Goal: Task Accomplishment & Management: Use online tool/utility

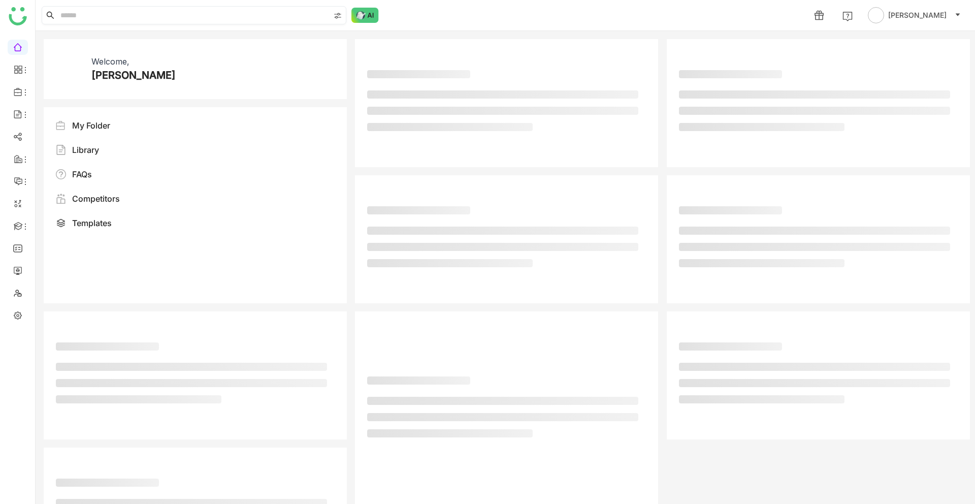
click at [228, 17] on input at bounding box center [193, 15] width 271 height 17
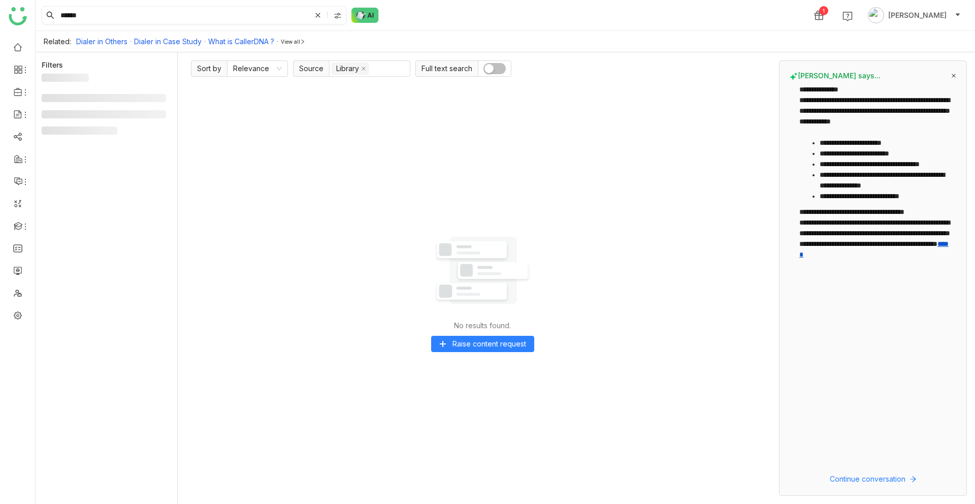
click at [177, 7] on input "******" at bounding box center [184, 15] width 252 height 17
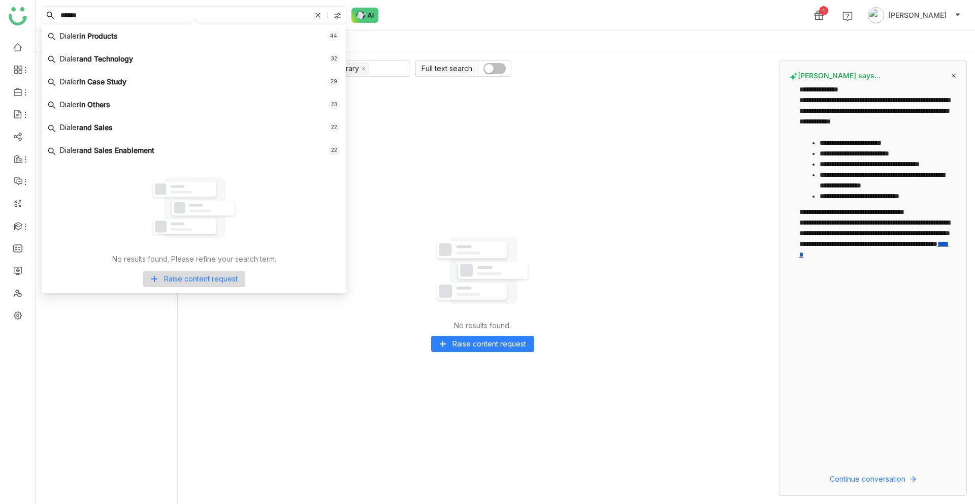
click at [177, 7] on input "******" at bounding box center [184, 15] width 252 height 17
type input "*"
type input "**********"
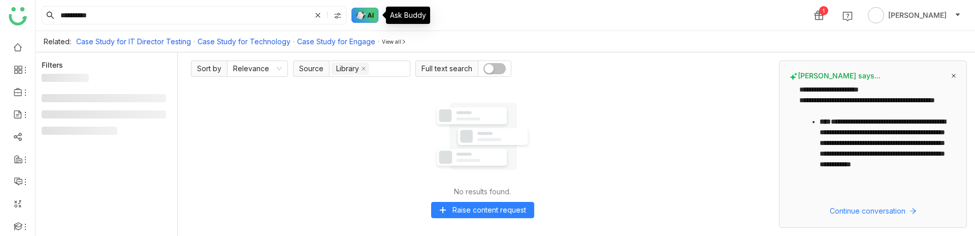
click at [368, 19] on img at bounding box center [365, 15] width 27 height 15
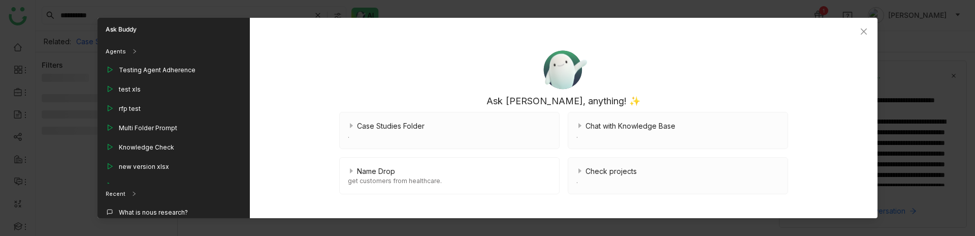
scroll to position [86, 0]
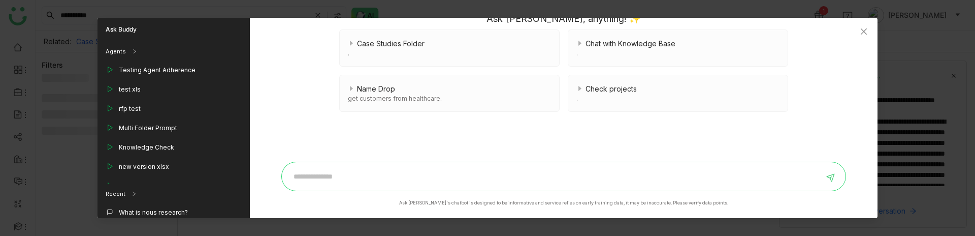
click at [336, 182] on input at bounding box center [556, 176] width 536 height 16
type input "*********"
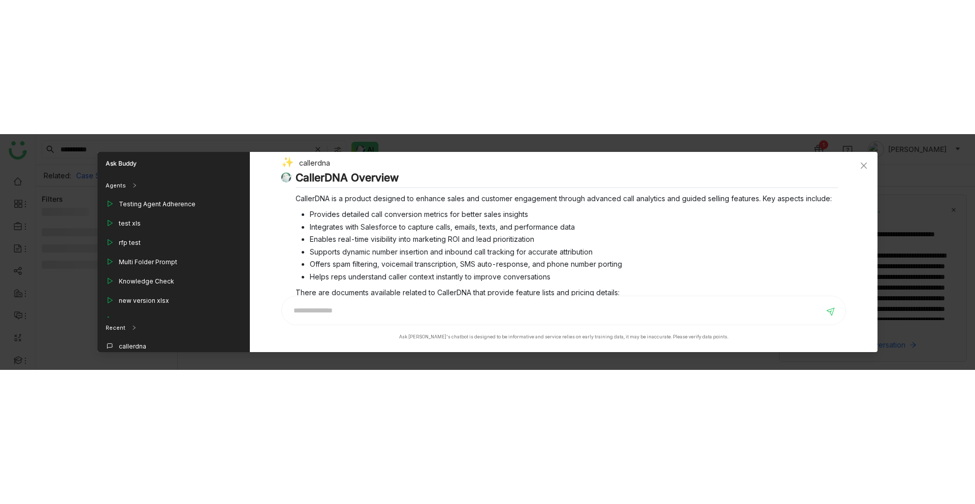
scroll to position [162, 0]
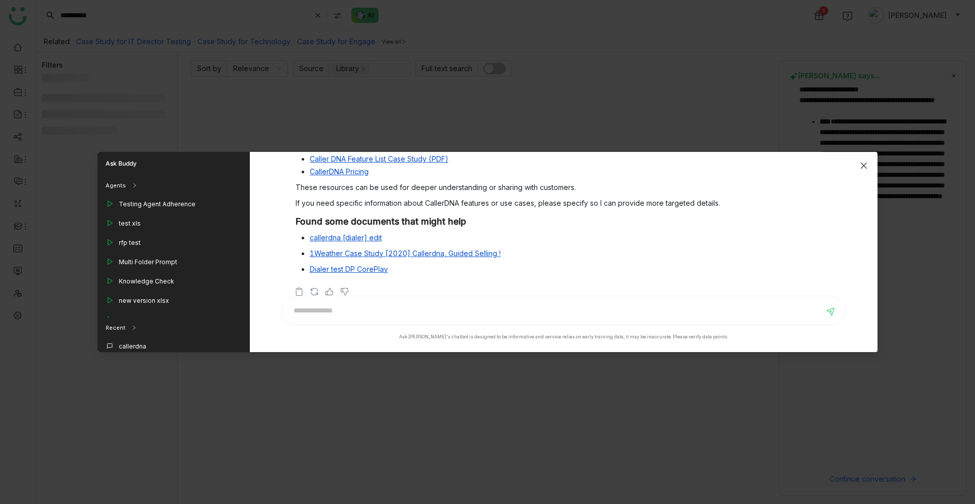
click at [866, 160] on span "Close" at bounding box center [863, 165] width 27 height 27
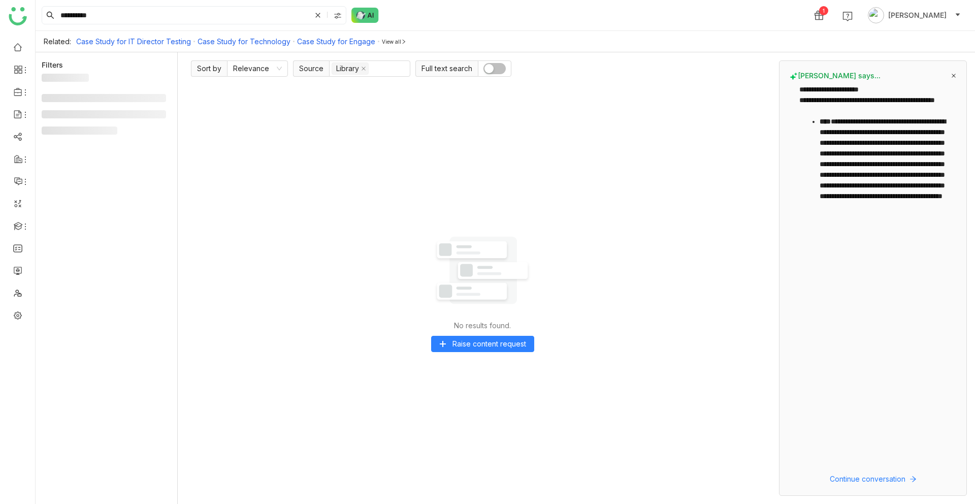
click at [148, 40] on link "Case Study for IT Director Testing" at bounding box center [133, 41] width 115 height 9
type input "**********"
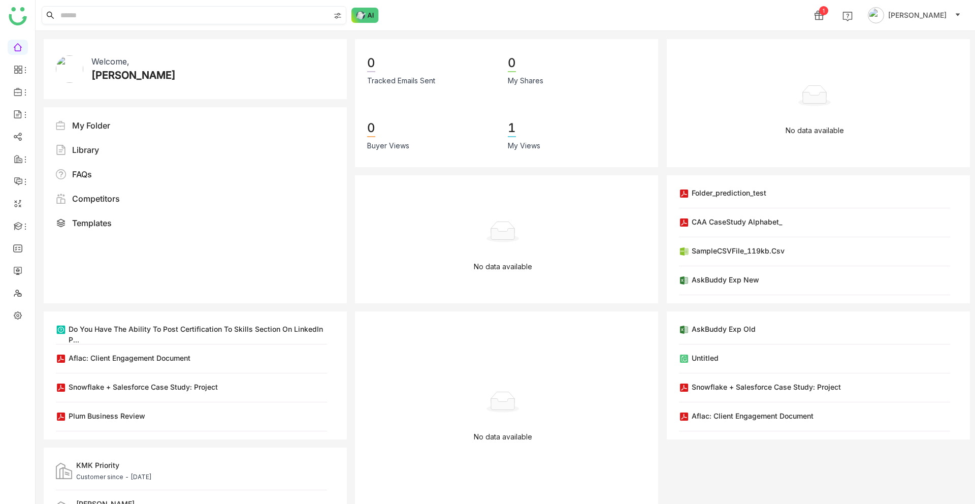
click at [176, 18] on input at bounding box center [193, 15] width 271 height 17
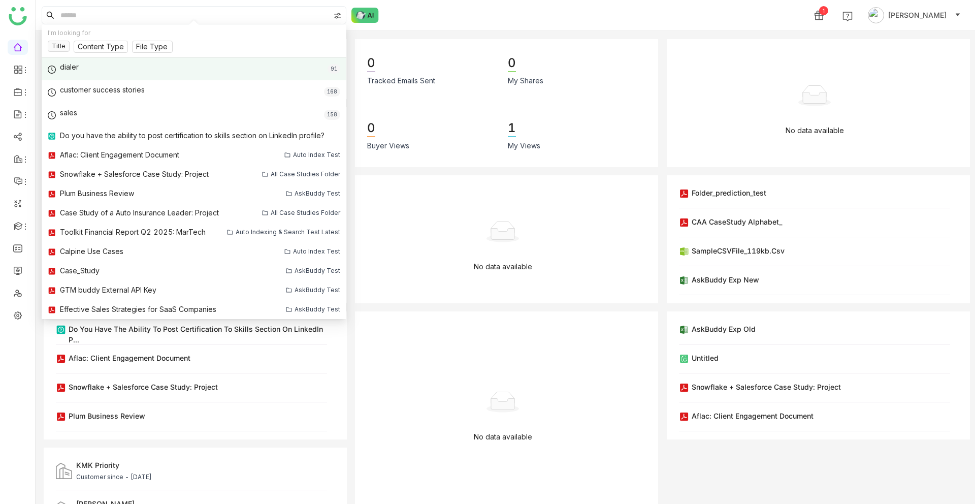
click at [154, 62] on div "dialer 91" at bounding box center [194, 68] width 305 height 23
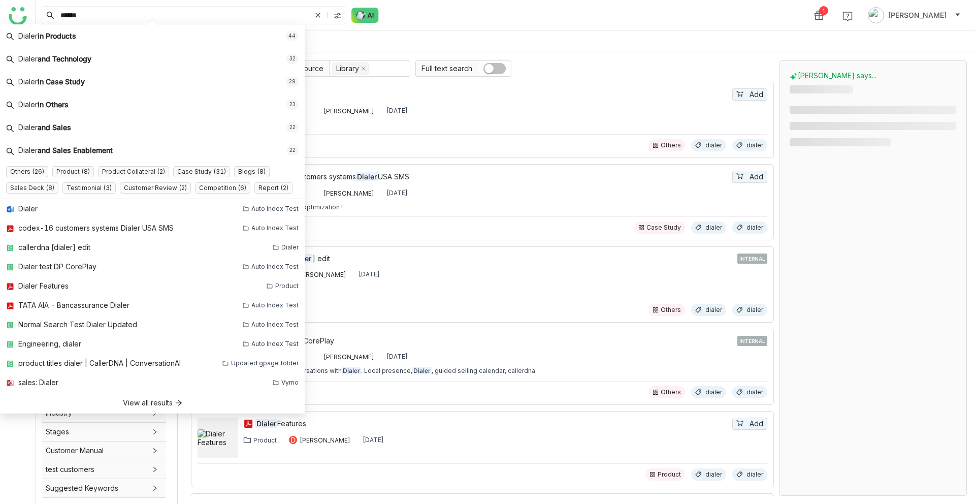
click at [544, 271] on div "Dialer Veena Pulicharla Jul 11, 2022" at bounding box center [505, 274] width 524 height 8
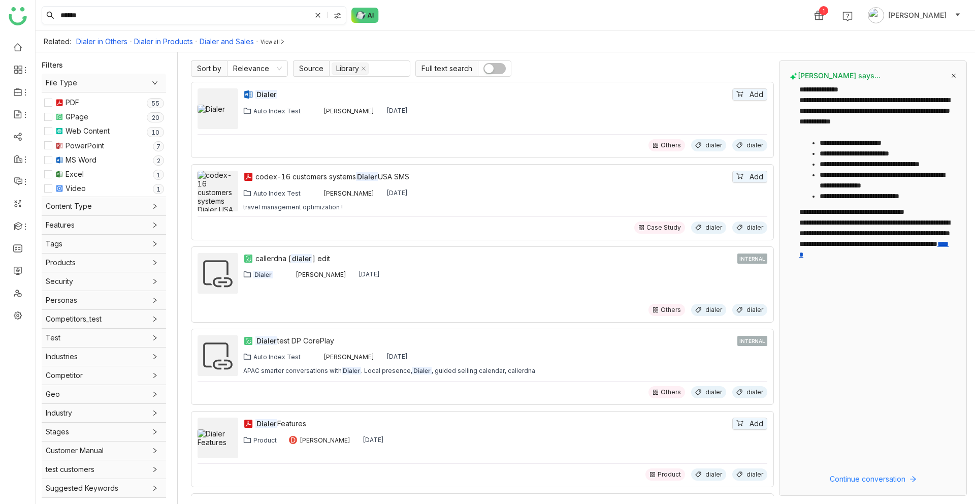
click at [208, 14] on input "******" at bounding box center [184, 15] width 252 height 17
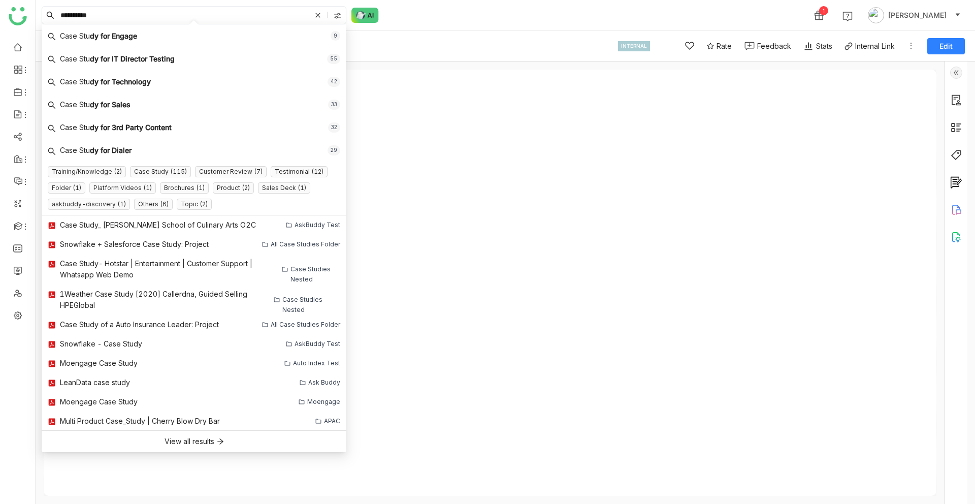
type input "**********"
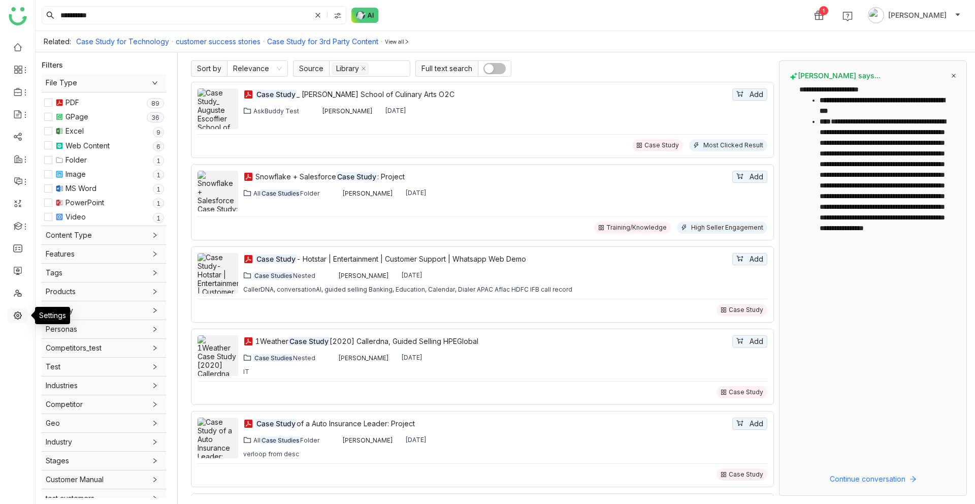
click at [20, 315] on link at bounding box center [17, 314] width 9 height 9
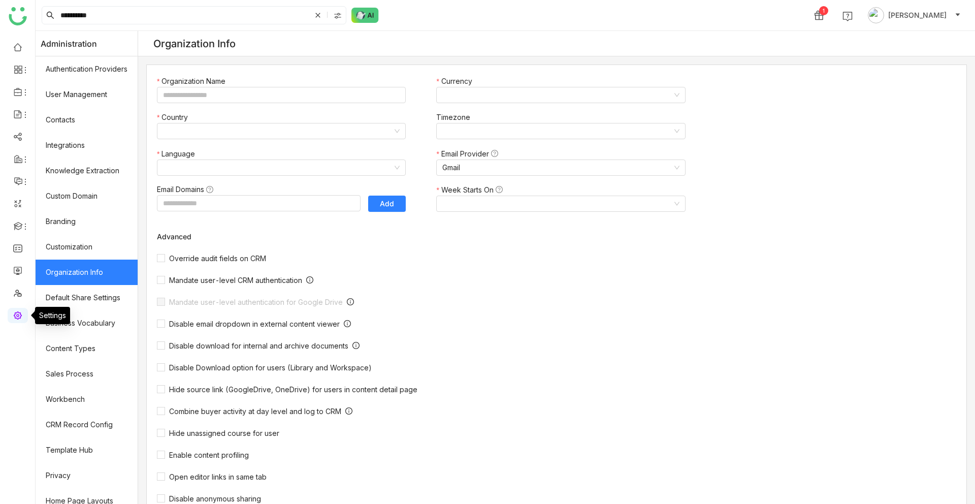
type input "*******"
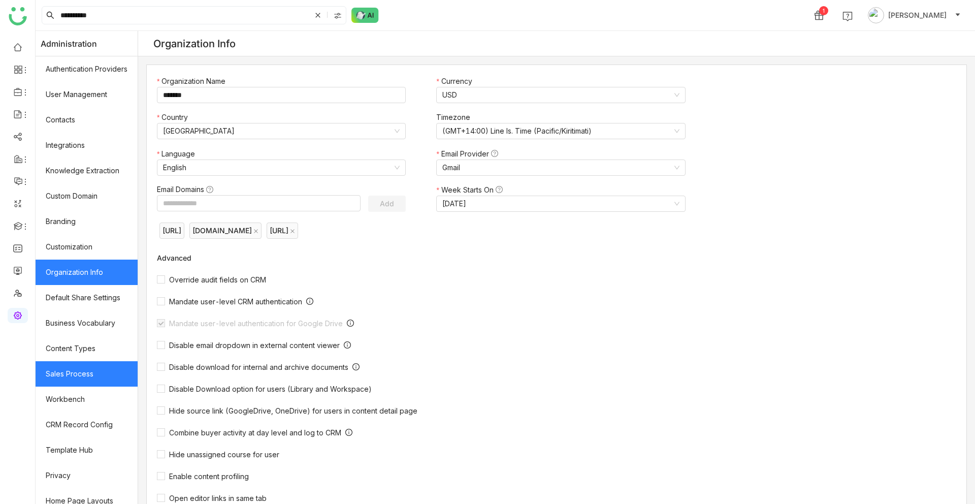
click at [101, 385] on link "Sales Process" at bounding box center [87, 373] width 102 height 25
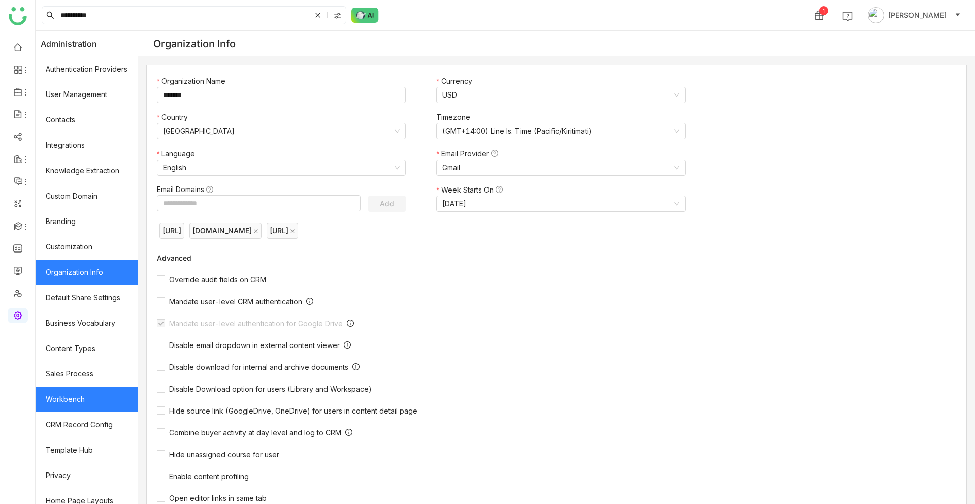
click at [101, 396] on link "Workbench" at bounding box center [87, 399] width 102 height 25
click at [80, 396] on link "Workbench" at bounding box center [87, 399] width 102 height 25
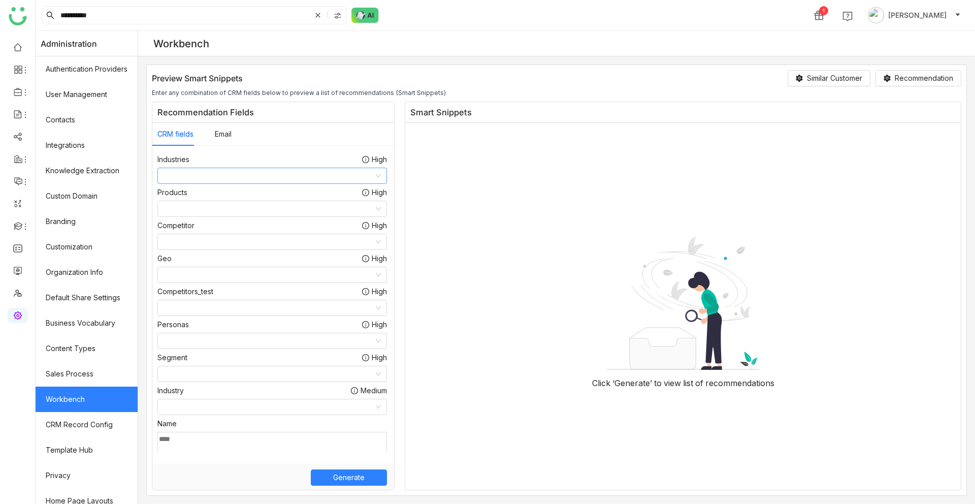
click at [267, 181] on input at bounding box center [269, 175] width 210 height 15
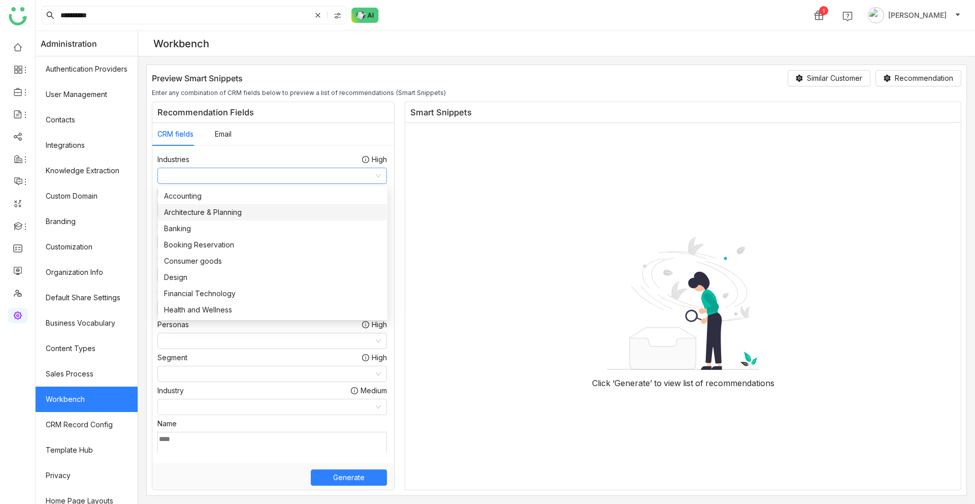
click at [256, 208] on div "Architecture & Planning" at bounding box center [272, 212] width 217 height 11
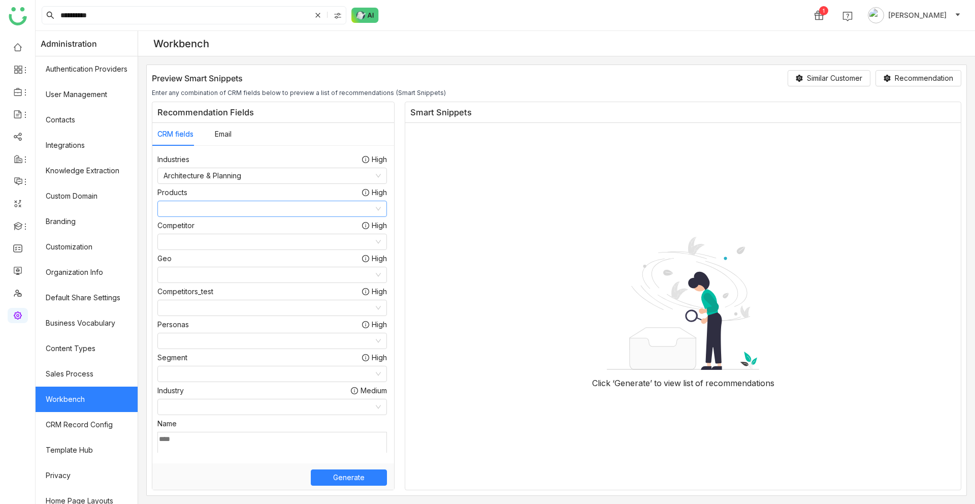
click at [231, 207] on input at bounding box center [269, 208] width 210 height 15
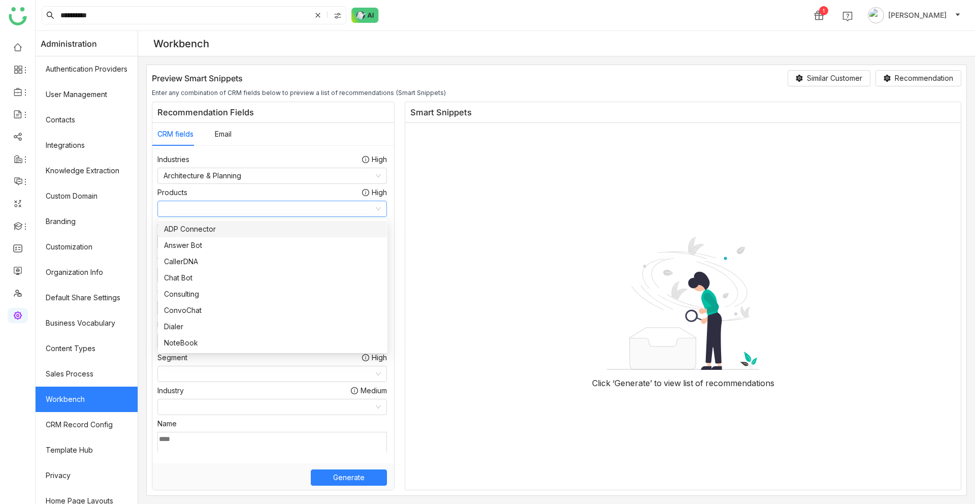
click at [225, 230] on div "ADP Connector" at bounding box center [272, 229] width 217 height 11
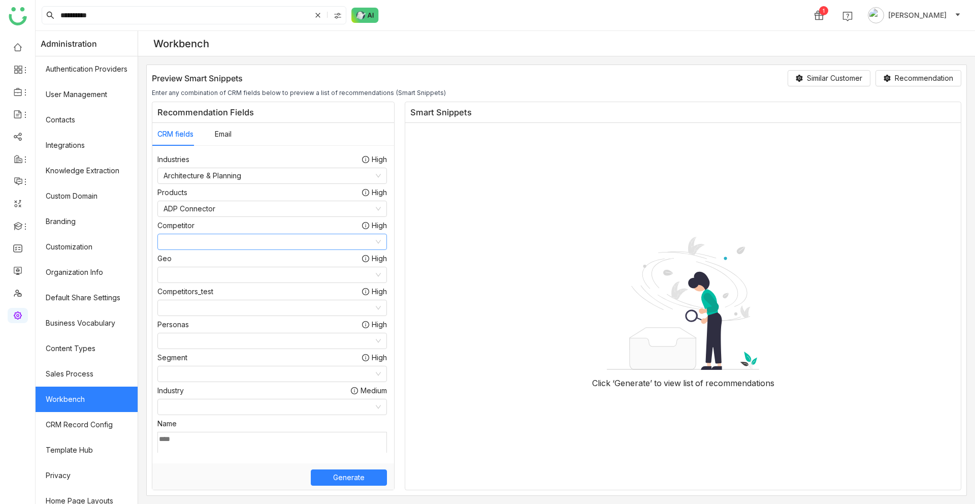
click at [220, 237] on input at bounding box center [269, 241] width 210 height 15
click at [215, 268] on nz-option-item "Acorns" at bounding box center [272, 262] width 229 height 16
click at [340, 484] on button "Generate" at bounding box center [349, 477] width 76 height 16
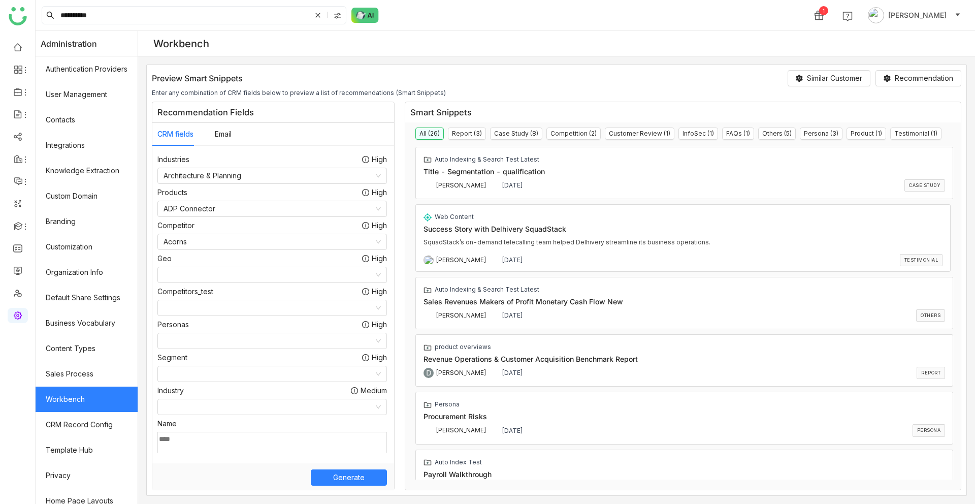
drag, startPoint x: 94, startPoint y: 17, endPoint x: 1, endPoint y: 17, distance: 93.5
click at [3, 17] on nz-layout "**********" at bounding box center [487, 252] width 975 height 504
type input "*********"
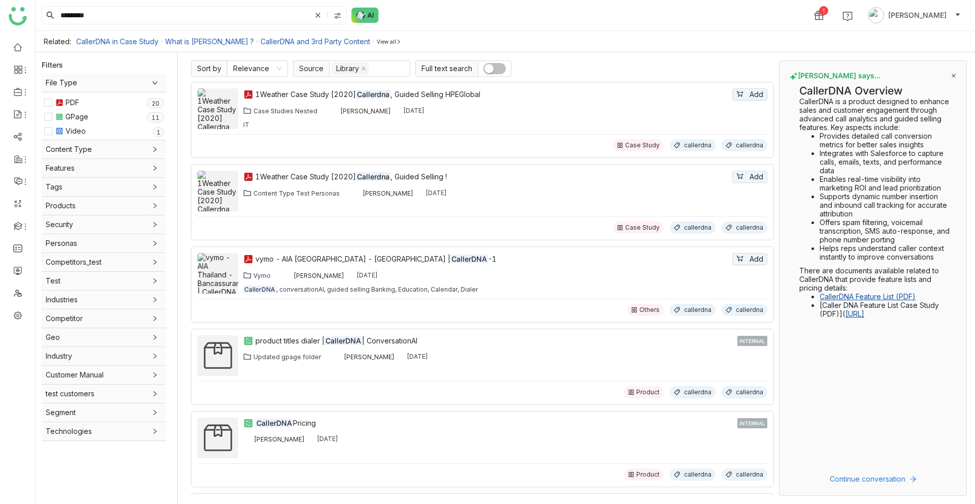
click at [17, 324] on ul at bounding box center [17, 182] width 35 height 298
click at [17, 317] on link at bounding box center [17, 314] width 9 height 9
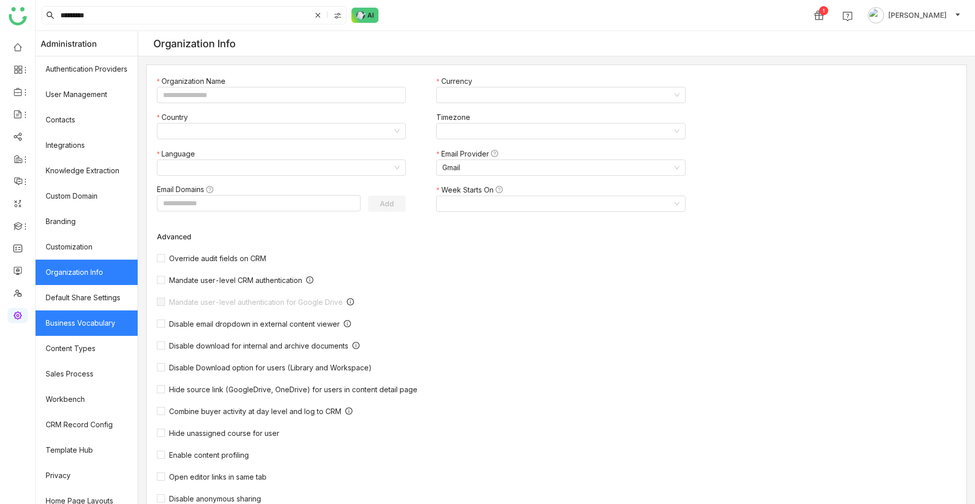
click at [95, 326] on link "Business Vocabulary" at bounding box center [87, 322] width 102 height 25
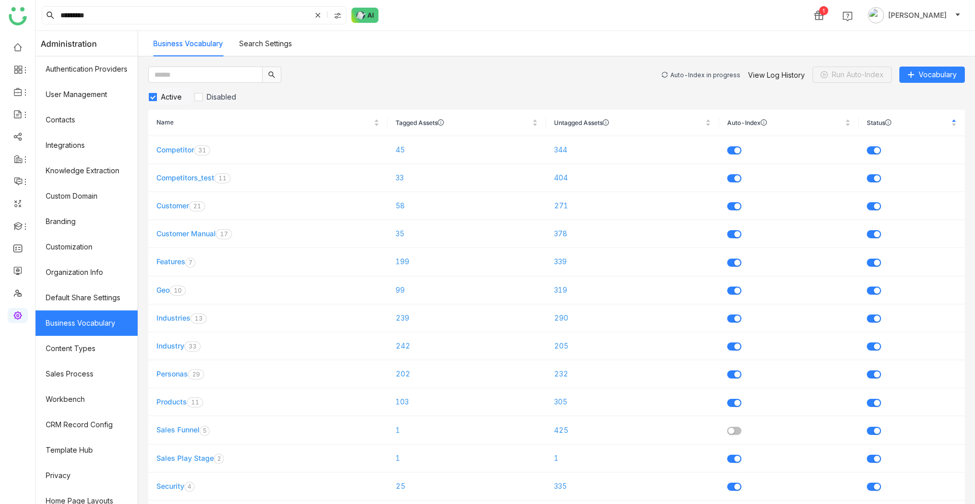
click at [708, 78] on div "Auto-Index in progress" at bounding box center [706, 75] width 70 height 8
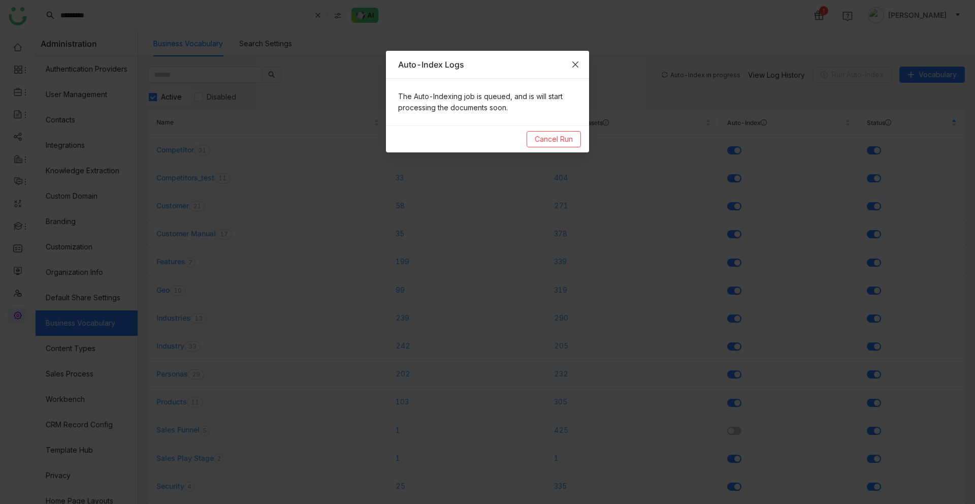
click at [581, 62] on span "Close" at bounding box center [575, 64] width 27 height 27
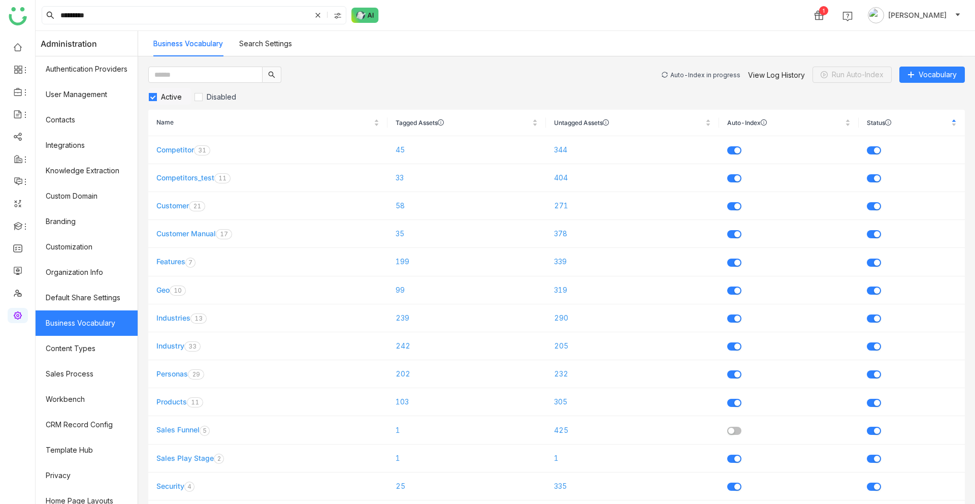
click at [704, 75] on div "Auto-Index in progress" at bounding box center [706, 75] width 70 height 8
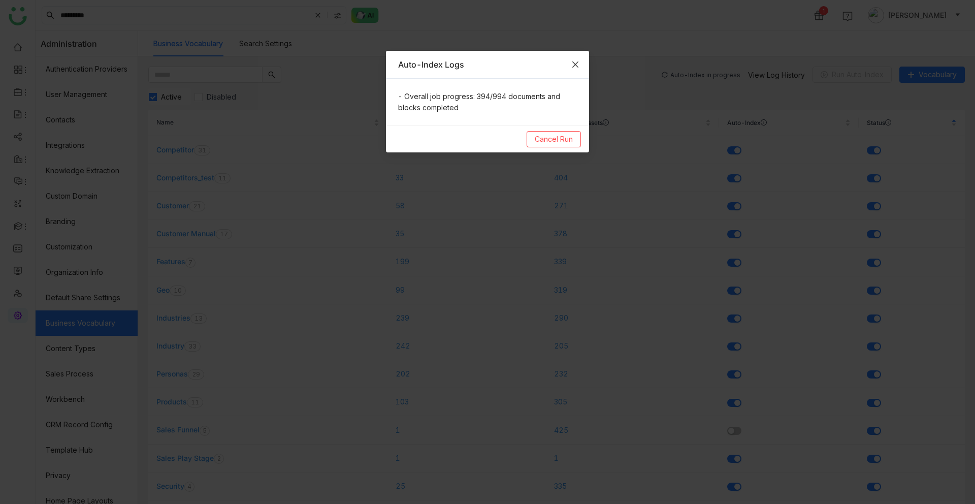
click at [578, 65] on icon "Close" at bounding box center [575, 64] width 8 height 8
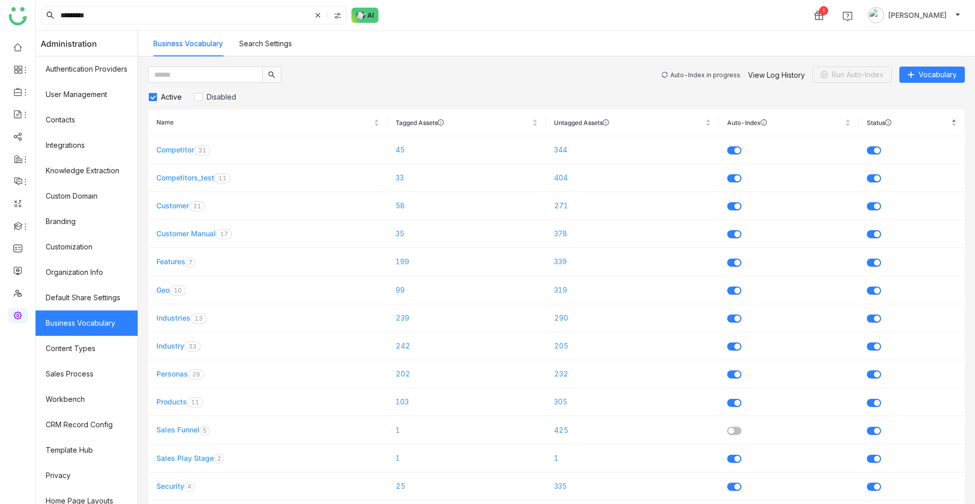
click at [698, 73] on div "Auto-Index in progress" at bounding box center [706, 75] width 70 height 8
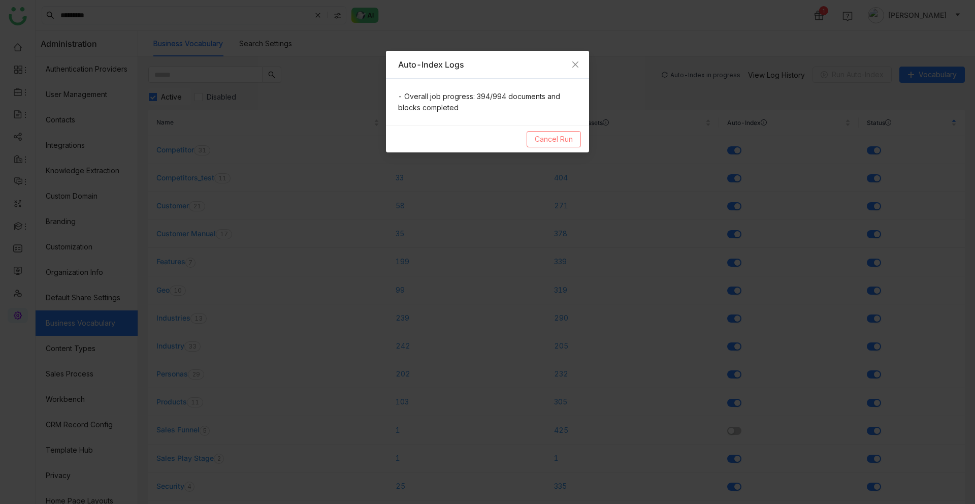
click at [563, 140] on span "Cancel Run" at bounding box center [554, 139] width 38 height 11
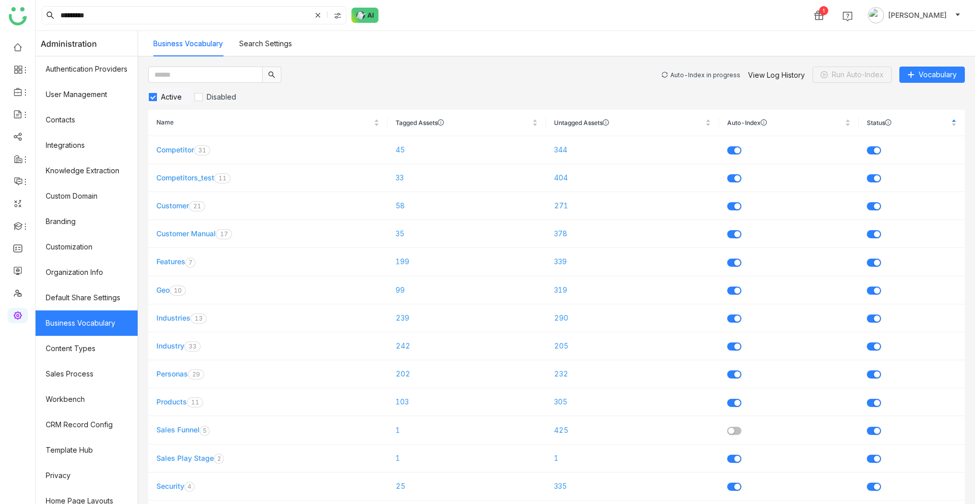
click at [707, 73] on div "Auto-Index in progress" at bounding box center [706, 75] width 70 height 8
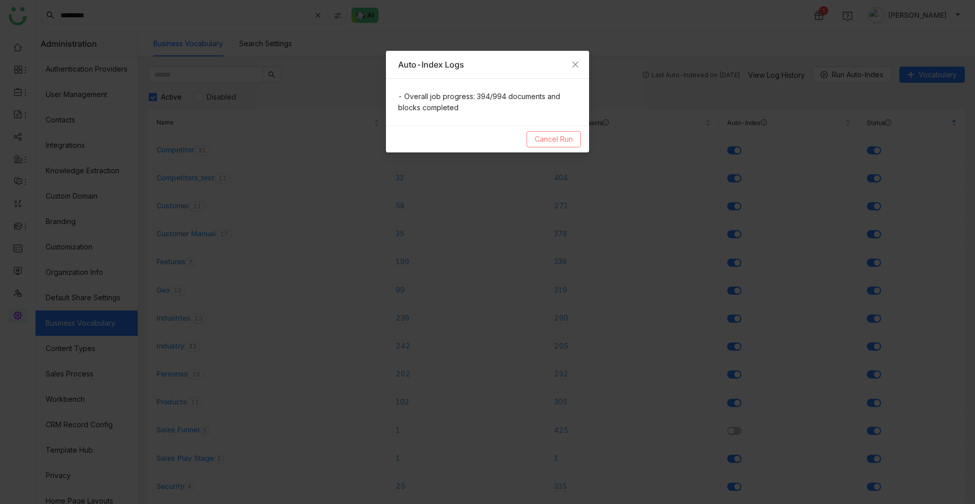
click at [553, 138] on span "Cancel Run" at bounding box center [554, 139] width 38 height 11
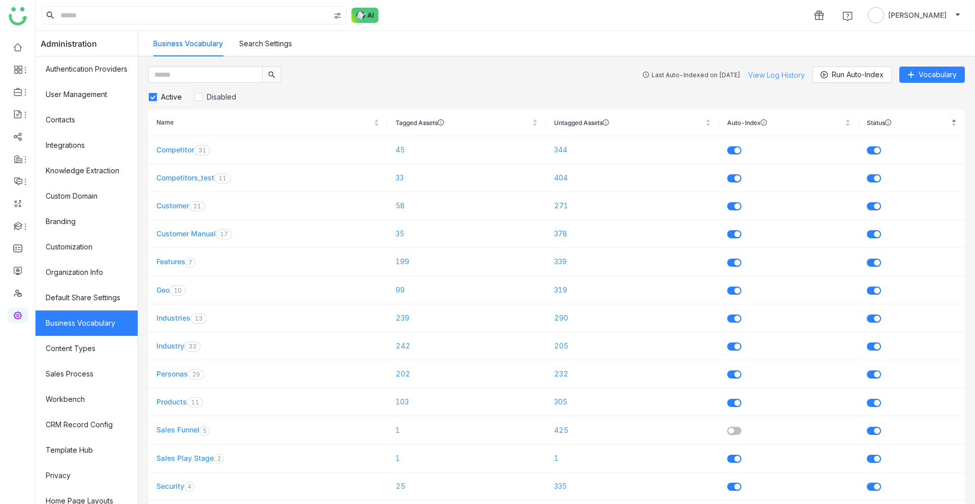
click at [761, 79] on link "View Log History" at bounding box center [776, 75] width 57 height 9
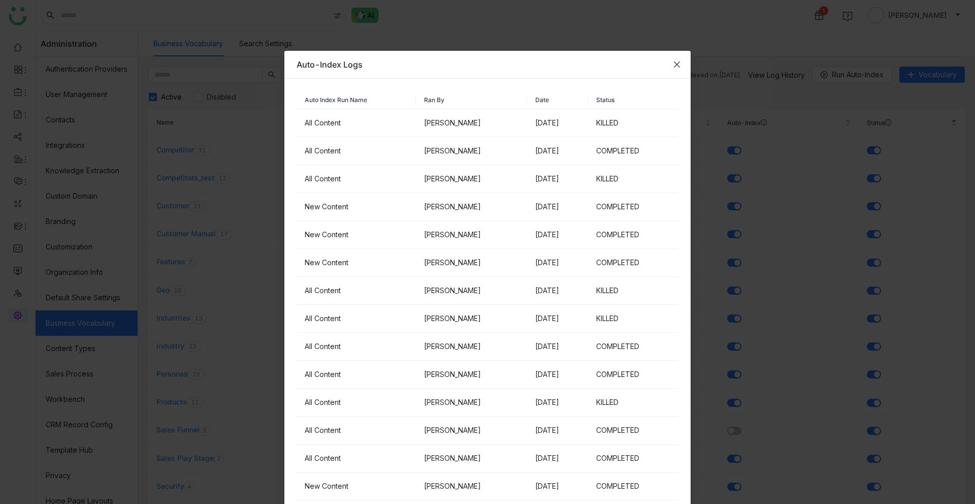
click at [673, 66] on icon "Close" at bounding box center [677, 64] width 8 height 8
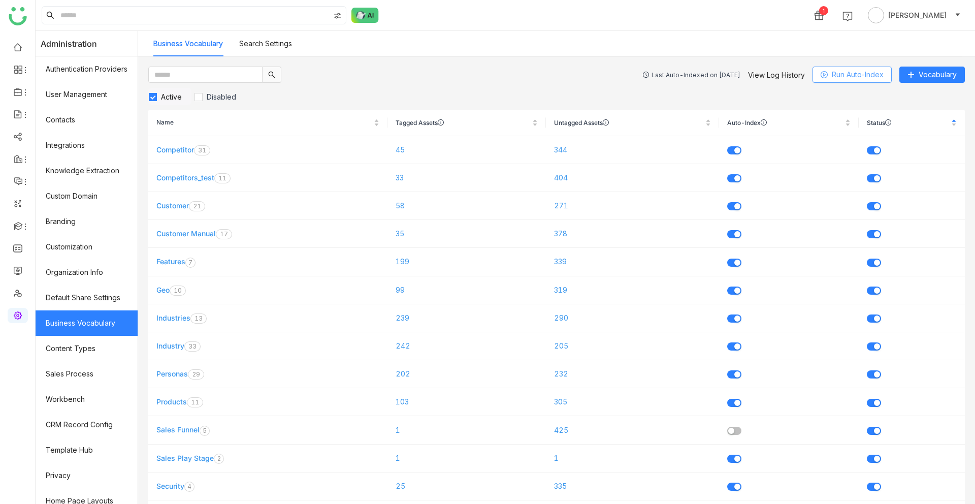
click at [849, 75] on span "Run Auto-Index" at bounding box center [858, 74] width 52 height 11
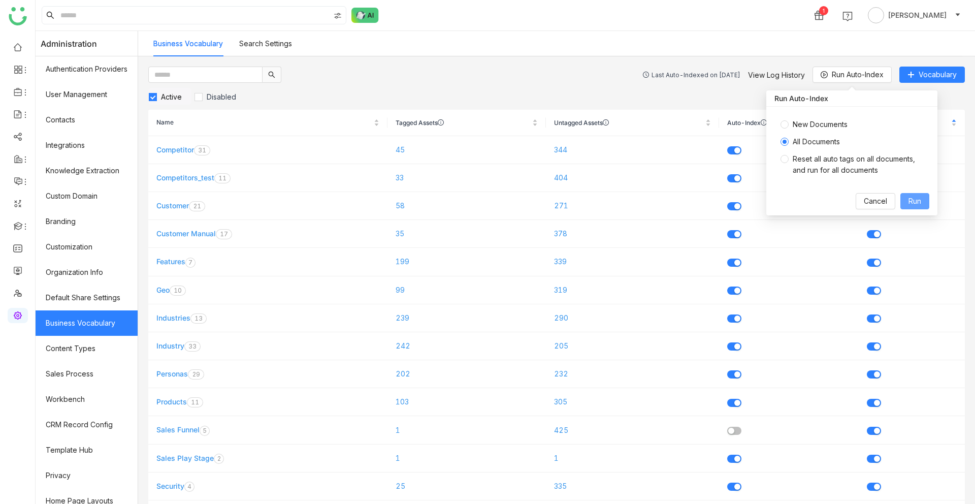
click at [916, 202] on span "Run" at bounding box center [915, 201] width 13 height 11
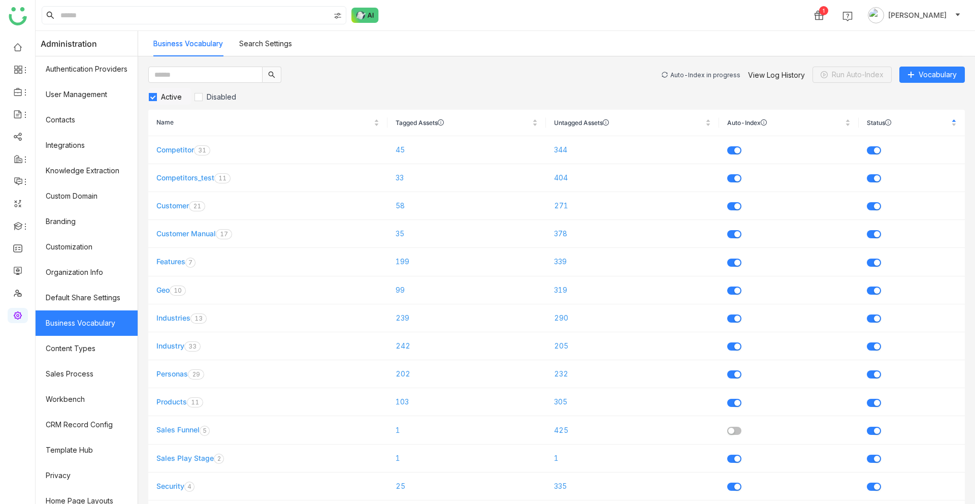
click at [716, 74] on div "Auto-Index in progress" at bounding box center [706, 75] width 70 height 8
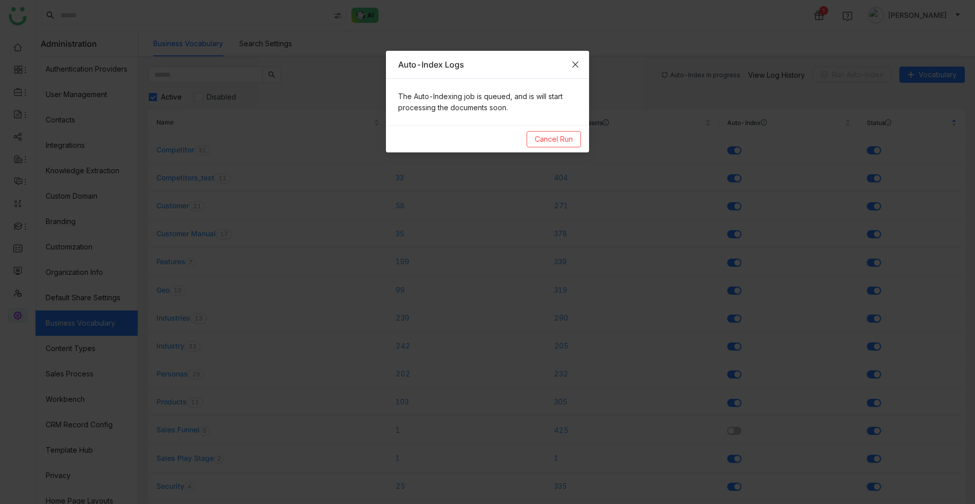
click at [578, 68] on icon "Close" at bounding box center [575, 64] width 8 height 8
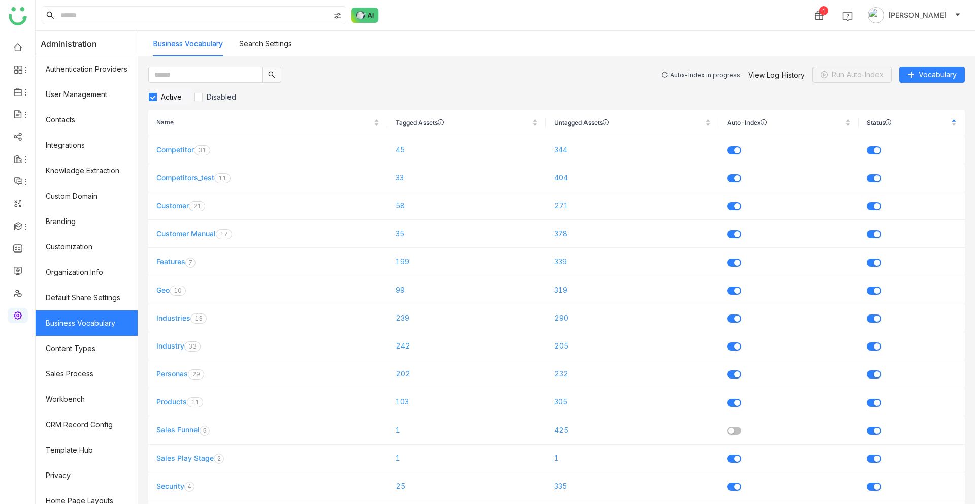
click at [689, 73] on div "Auto-Index in progress" at bounding box center [706, 75] width 70 height 8
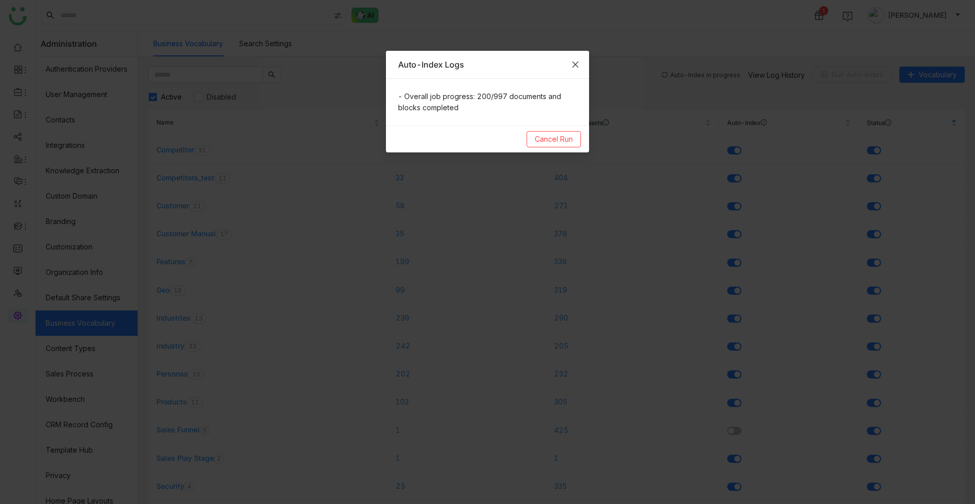
click at [575, 63] on icon "Close" at bounding box center [575, 64] width 8 height 8
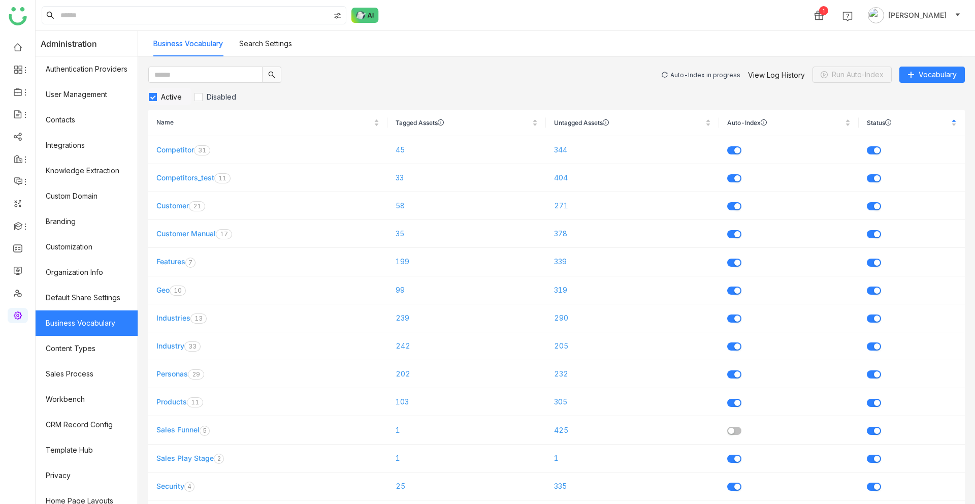
click at [723, 75] on div "Auto-Index in progress" at bounding box center [706, 75] width 70 height 8
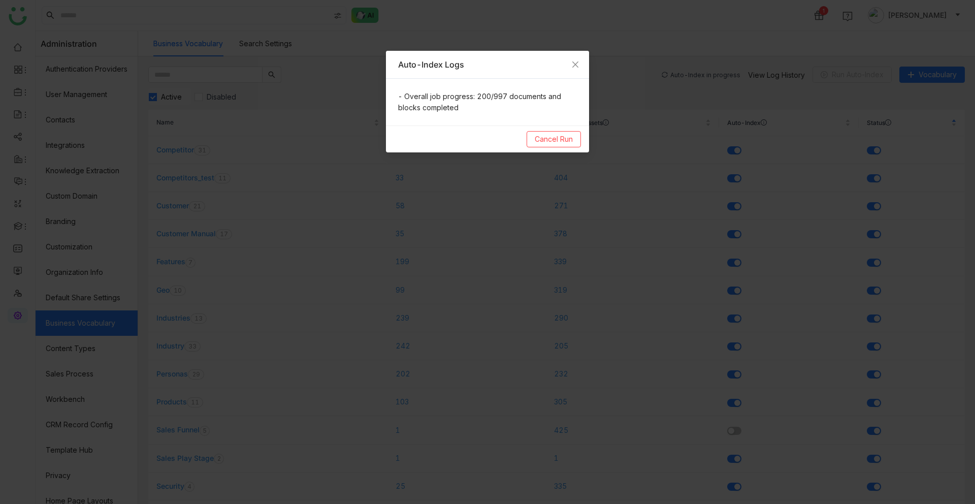
click at [665, 54] on nz-modal-container "Auto-Index Logs - Overall job progress: 200/997 documents and blocks completed …" at bounding box center [487, 252] width 975 height 504
